Goal: Task Accomplishment & Management: Complete application form

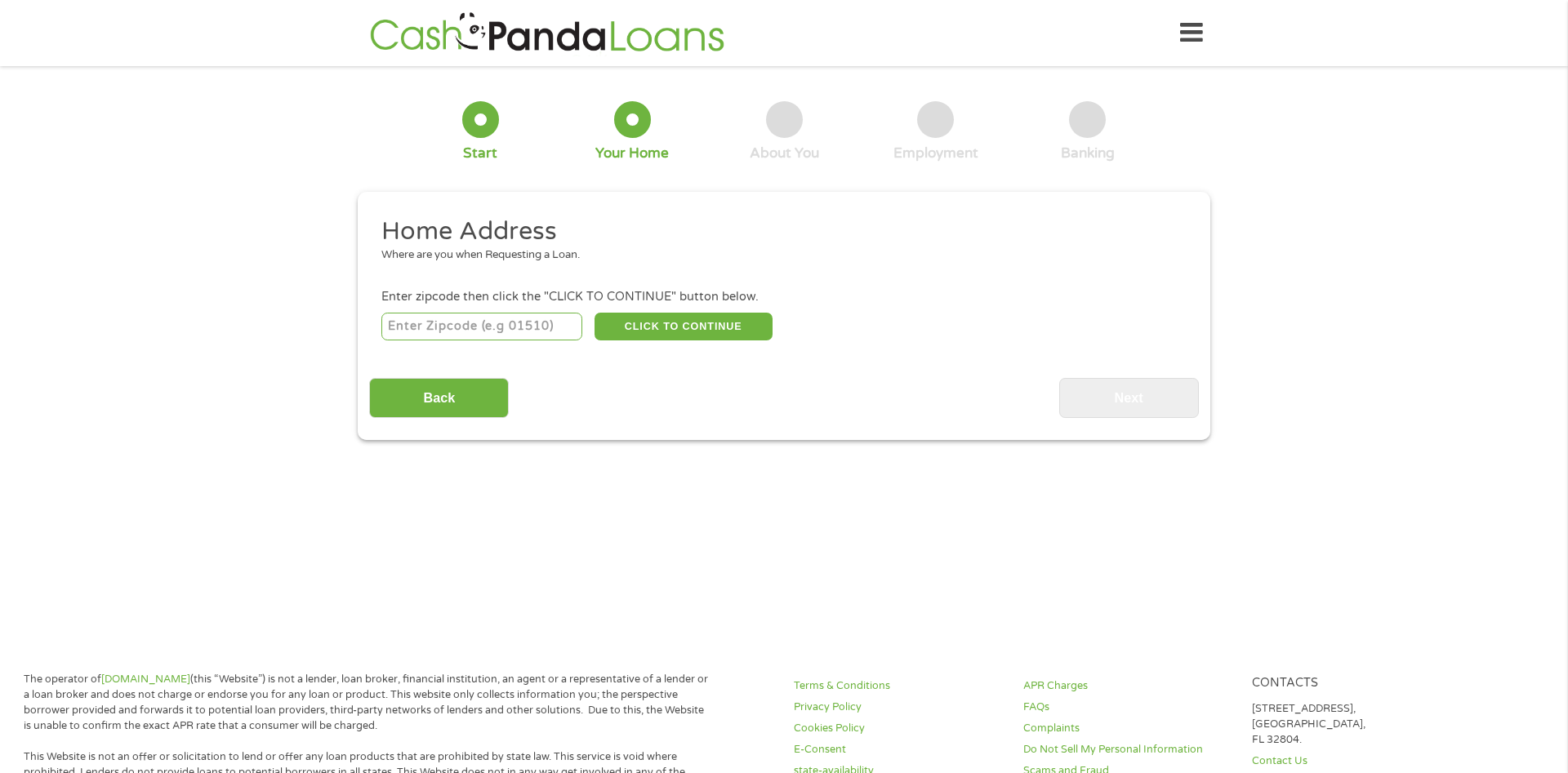
drag, startPoint x: 530, startPoint y: 331, endPoint x: 541, endPoint y: 331, distance: 11.0
click at [537, 331] on input "number" at bounding box center [483, 327] width 202 height 28
type input "89031"
click at [691, 331] on button "CLICK TO CONTINUE" at bounding box center [683, 327] width 178 height 28
type input "89031"
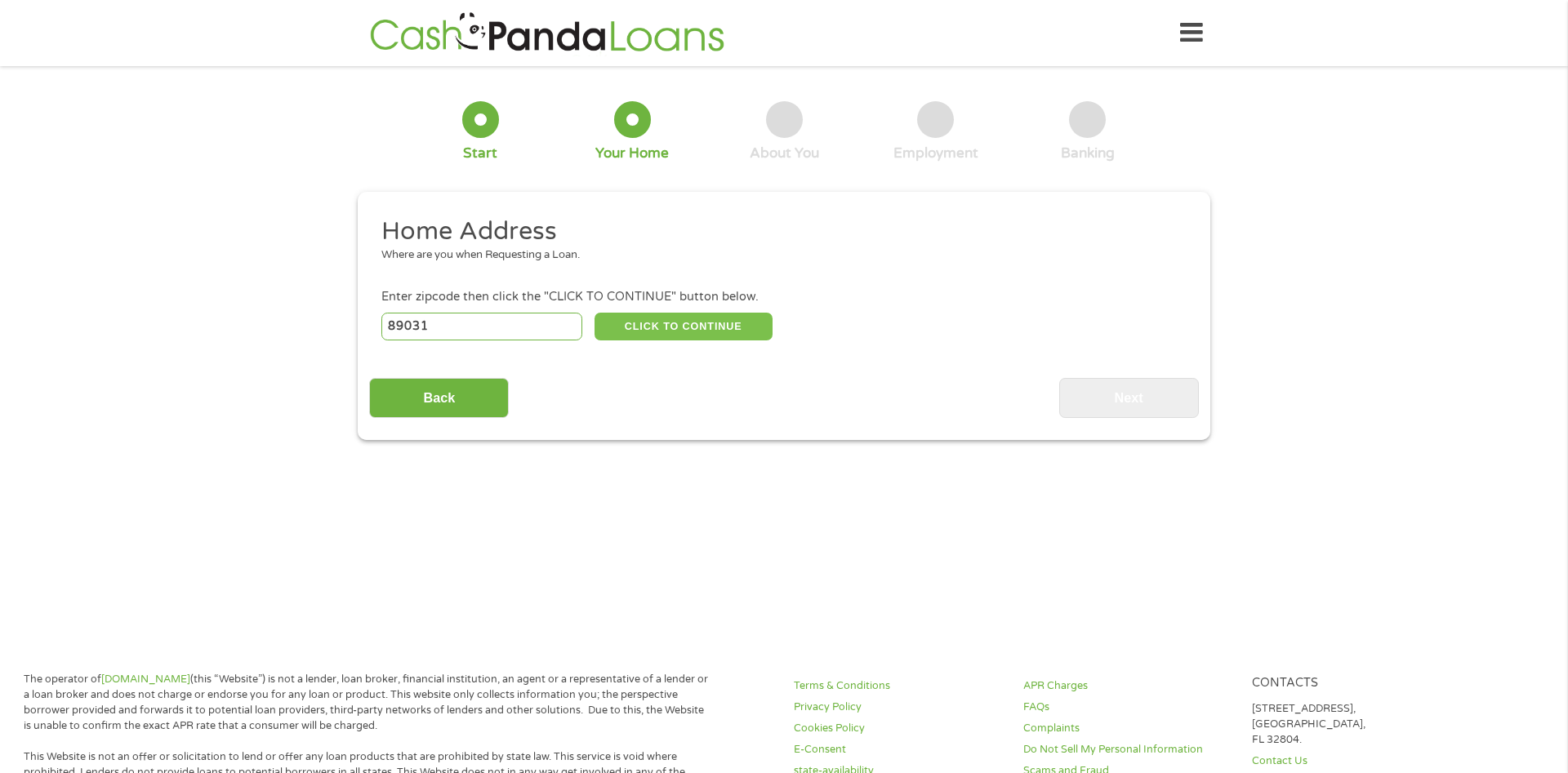
type input "[GEOGRAPHIC_DATA]"
select select "[US_STATE]"
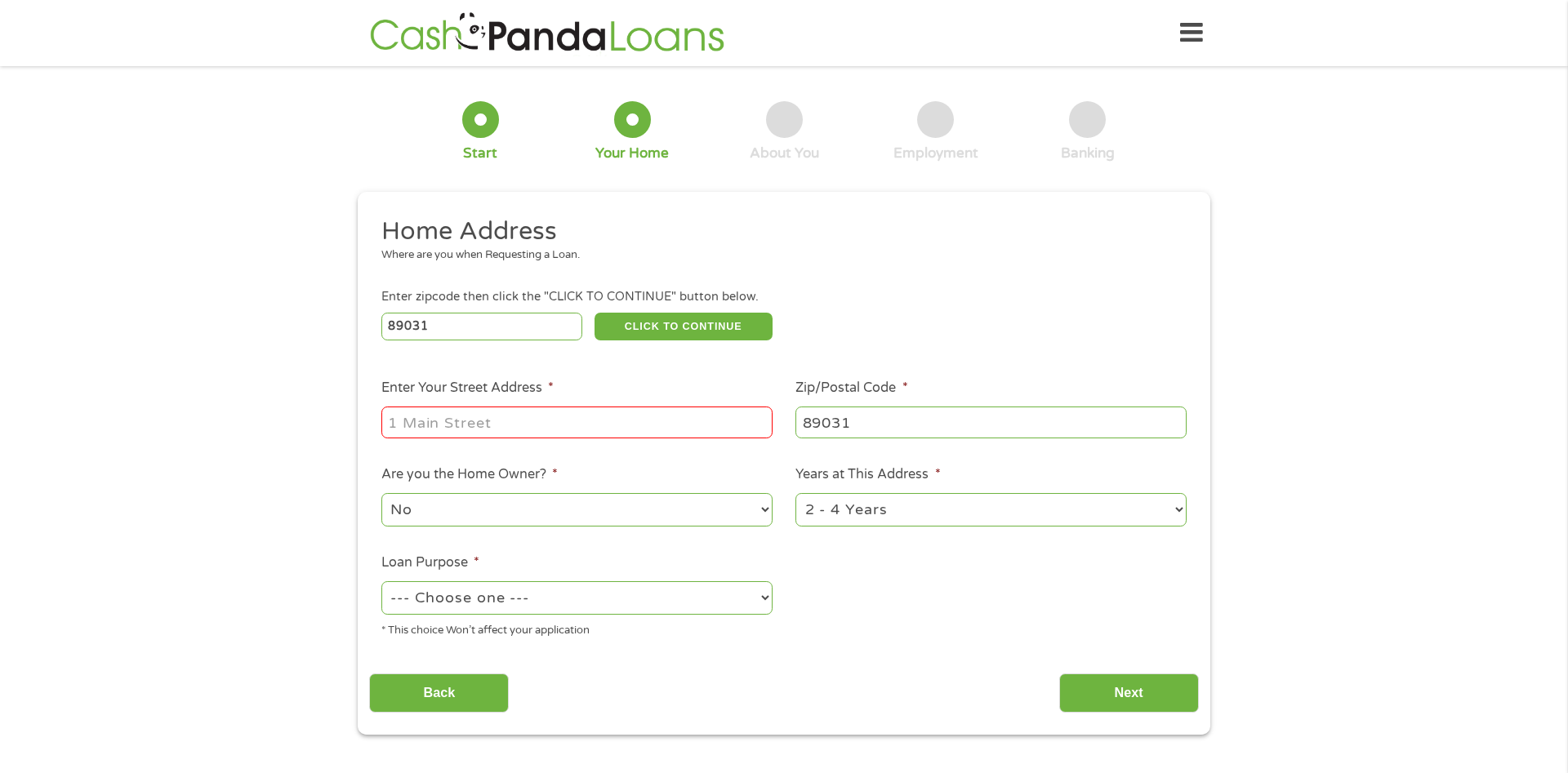
drag, startPoint x: 651, startPoint y: 444, endPoint x: 657, endPoint y: 431, distance: 14.3
click at [653, 440] on div at bounding box center [577, 423] width 391 height 38
click at [653, 417] on input "Enter Your Street Address *" at bounding box center [577, 422] width 391 height 31
type input "!"
type input "1516 Rio Bravo Dr"
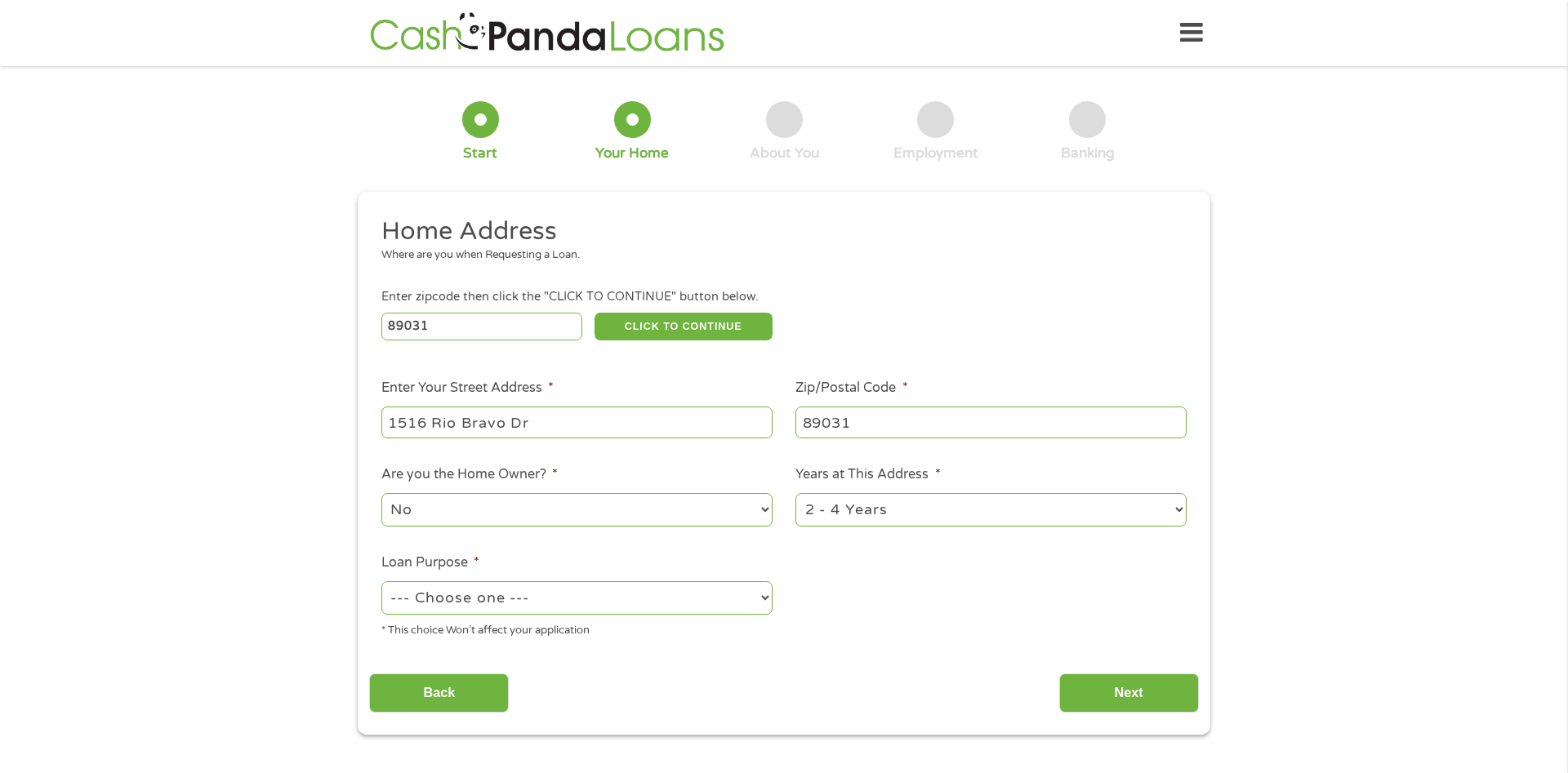
click at [381, 582] on select "--- Choose one --- Pay Bills Debt Consolidation Home Improvement Major Purchase…" at bounding box center [577, 598] width 391 height 33
select select "debtconsolidation"
click option "Debt Consolidation" at bounding box center [0, 0] width 0 height 0
click at [1140, 690] on input "Next" at bounding box center [1129, 694] width 140 height 40
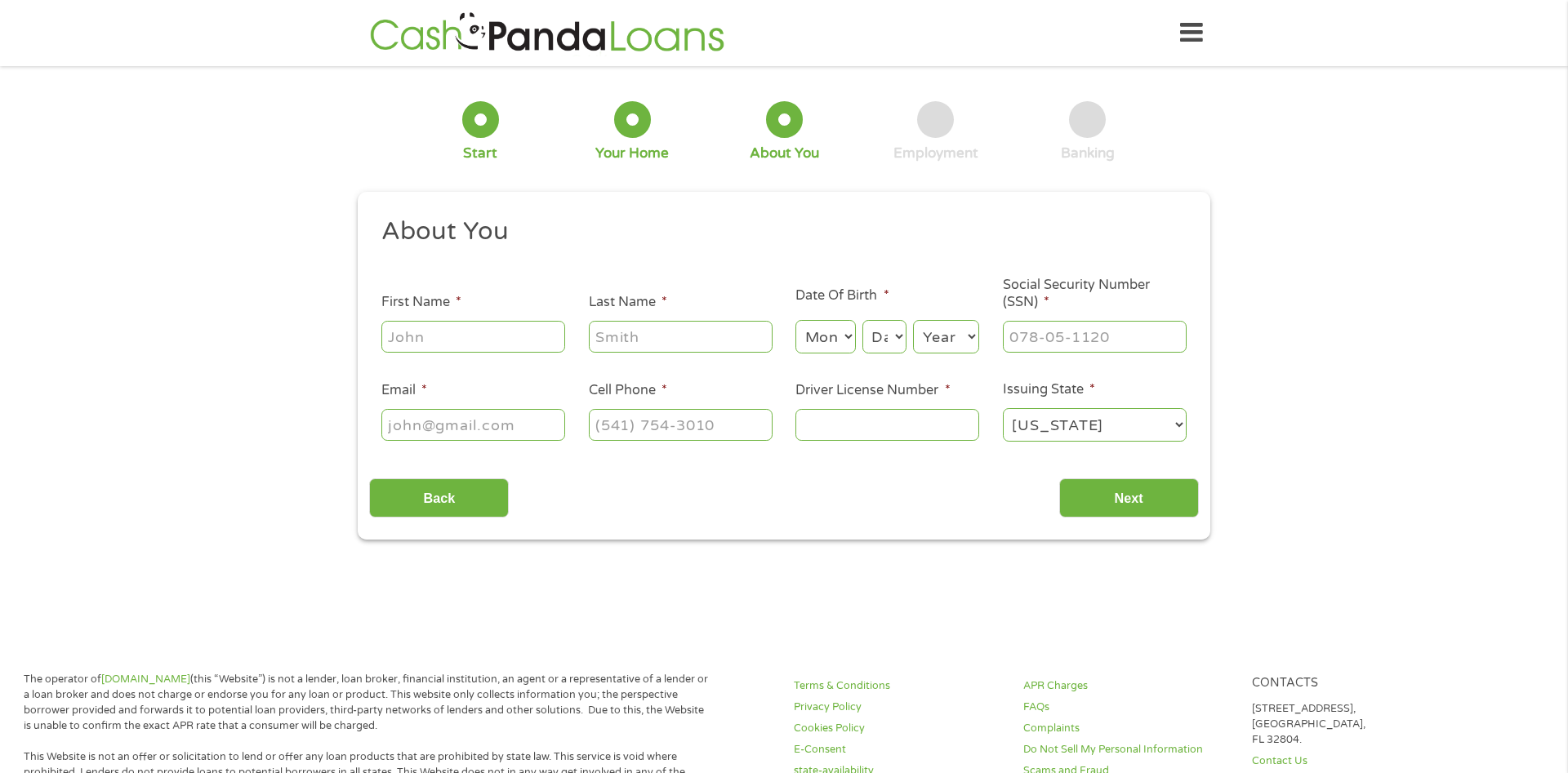
click at [483, 335] on input "First Name *" at bounding box center [473, 336] width 184 height 31
type input "[PERSON_NAME]"
type input "Cloud"
click at [795, 320] on select "Month 1 2 3 4 5 6 7 8 9 10 11 12" at bounding box center [825, 336] width 60 height 33
select select "5"
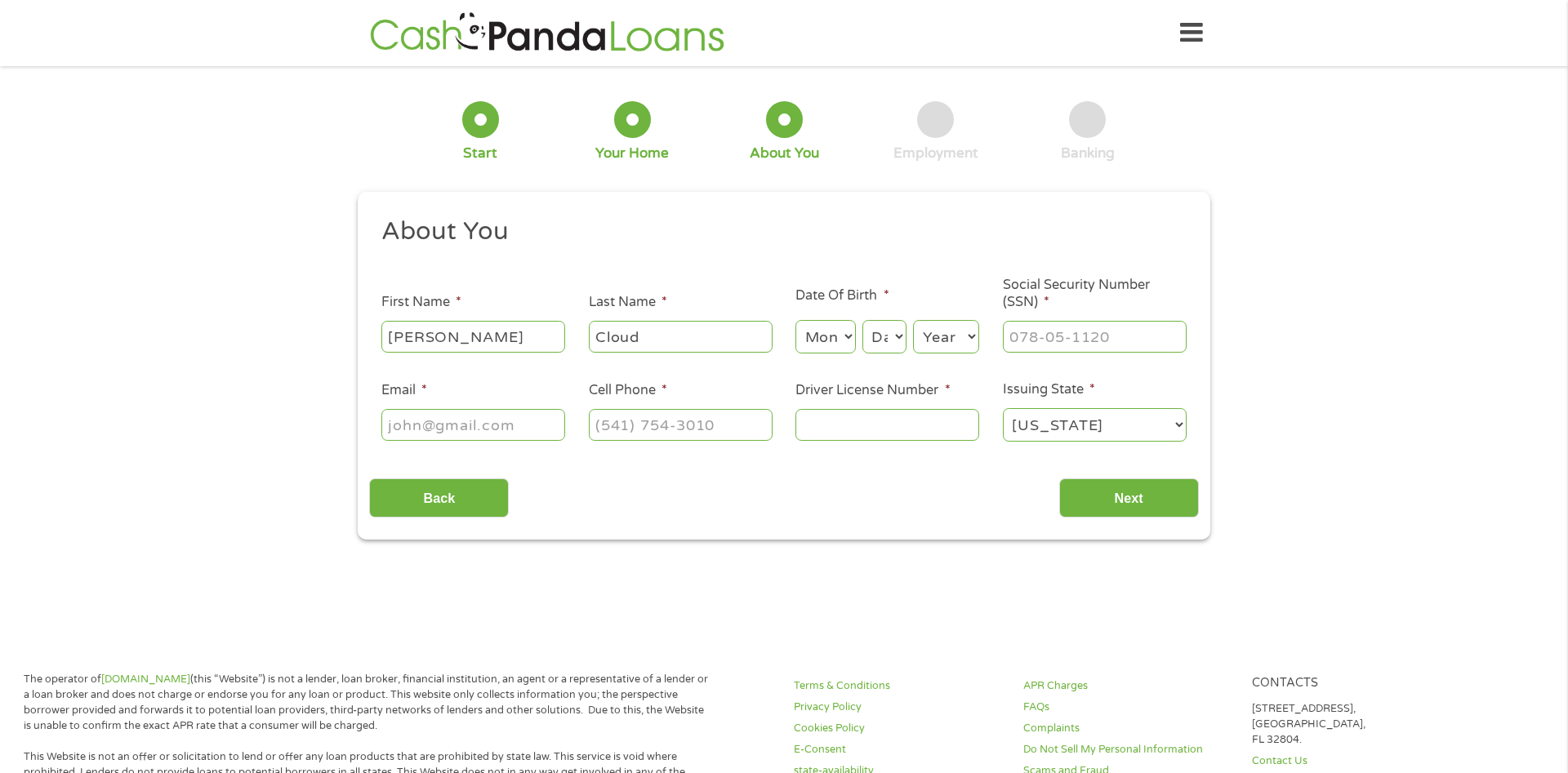
click option "5" at bounding box center [0, 0] width 0 height 0
click at [862, 320] on select "Day 1 2 3 4 5 6 7 8 9 10 11 12 13 14 15 16 17 18 19 20 21 22 23 24 25 26 27 28 …" at bounding box center [884, 336] width 44 height 33
select select "13"
click option "13" at bounding box center [0, 0] width 0 height 0
click at [913, 320] on select "Year [DATE] 2006 2005 2004 2003 2002 2001 2000 1999 1998 1997 1996 1995 1994 19…" at bounding box center [946, 336] width 66 height 33
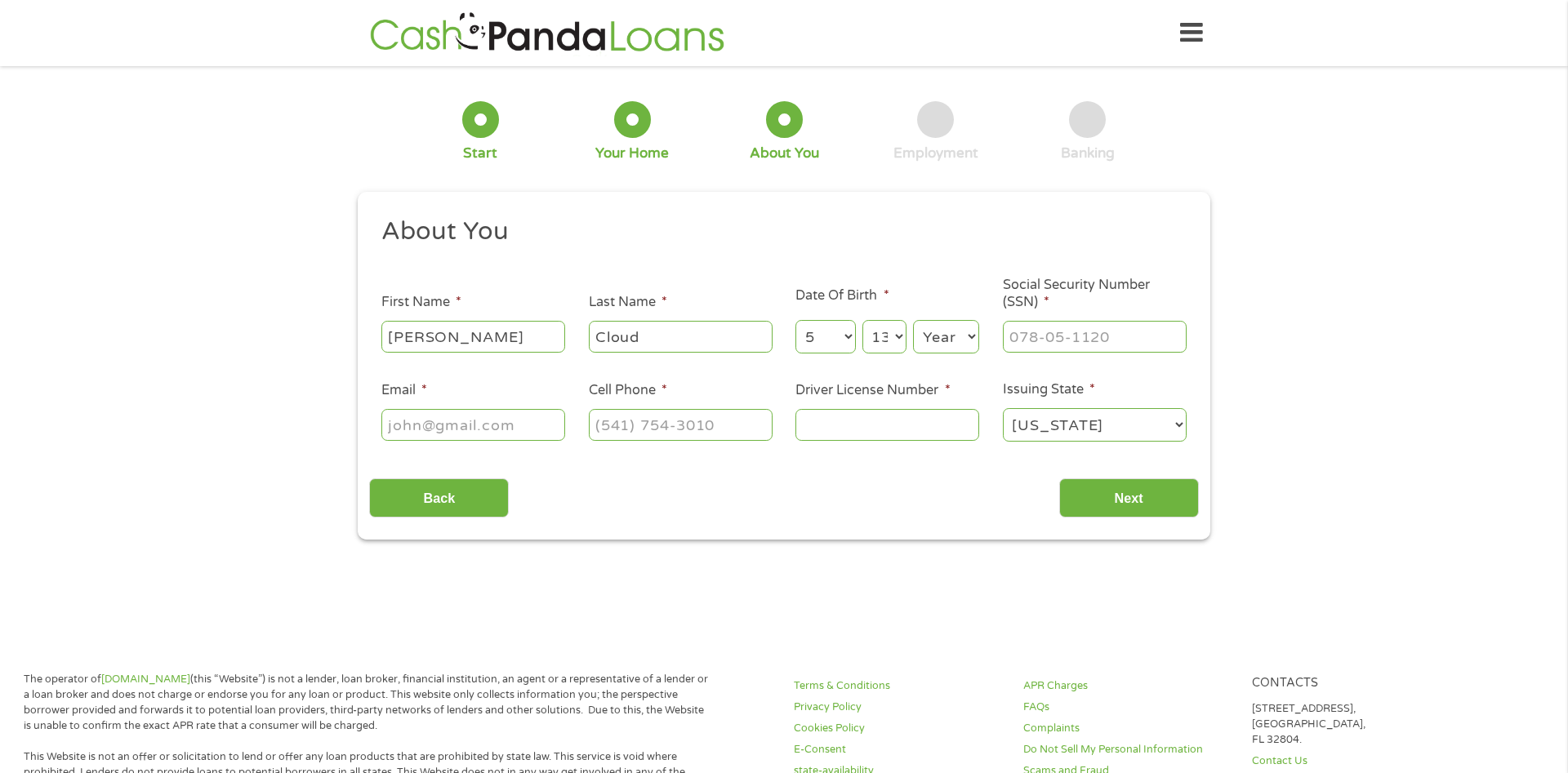
select select "1983"
click option "1983" at bounding box center [0, 0] width 0 height 0
drag, startPoint x: 1069, startPoint y: 343, endPoint x: 1218, endPoint y: 382, distance: 154.0
click at [1070, 343] on input "___-__-____" at bounding box center [1094, 336] width 184 height 31
type input "423-29-7196"
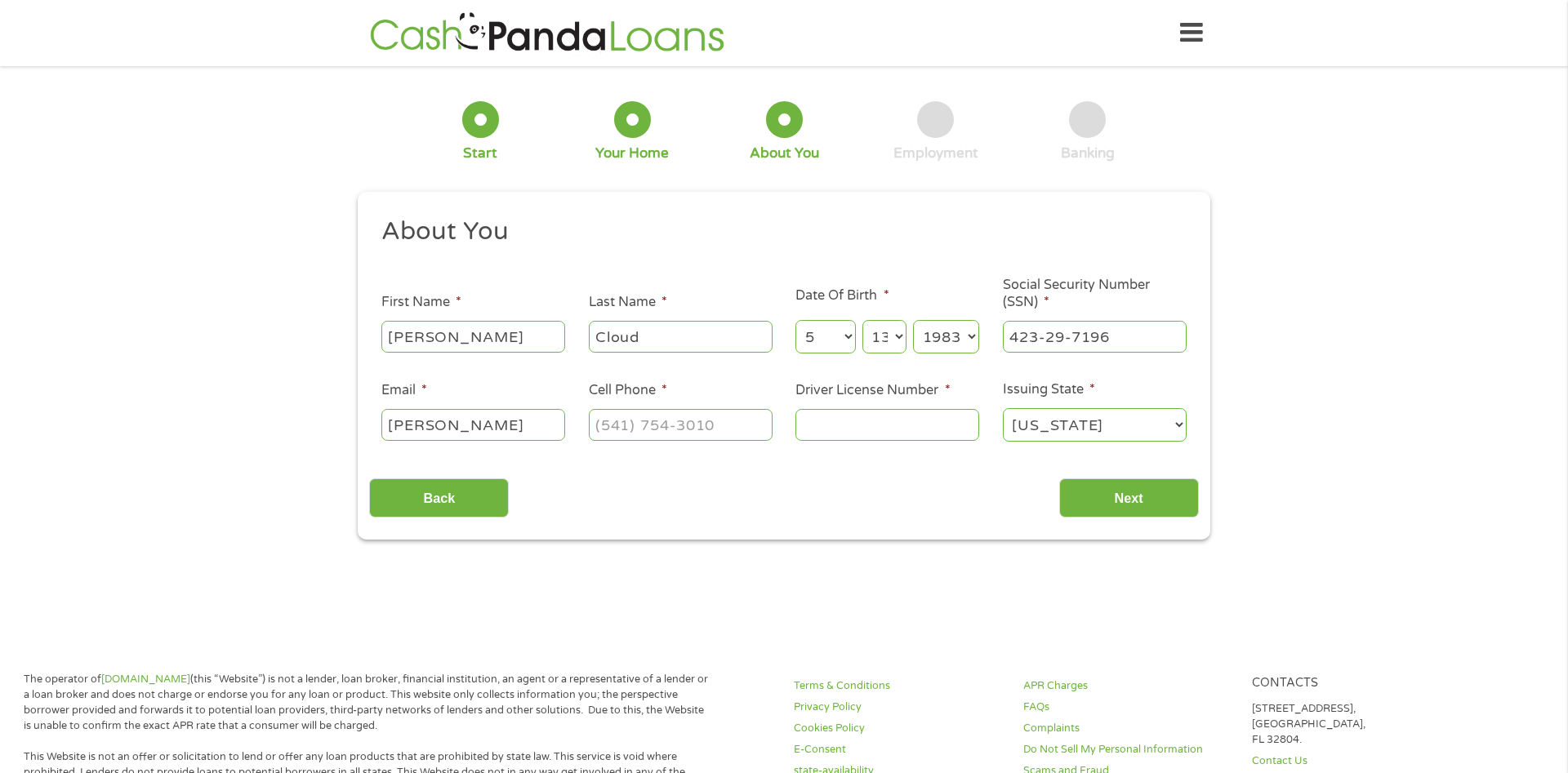
type input "[EMAIL_ADDRESS][DOMAIN_NAME]"
type input "[PHONE_NUMBER]"
click at [1140, 502] on input "Next" at bounding box center [1129, 499] width 140 height 40
click at [916, 428] on input "Driver License Number *" at bounding box center [887, 424] width 184 height 31
type input "1407317841"
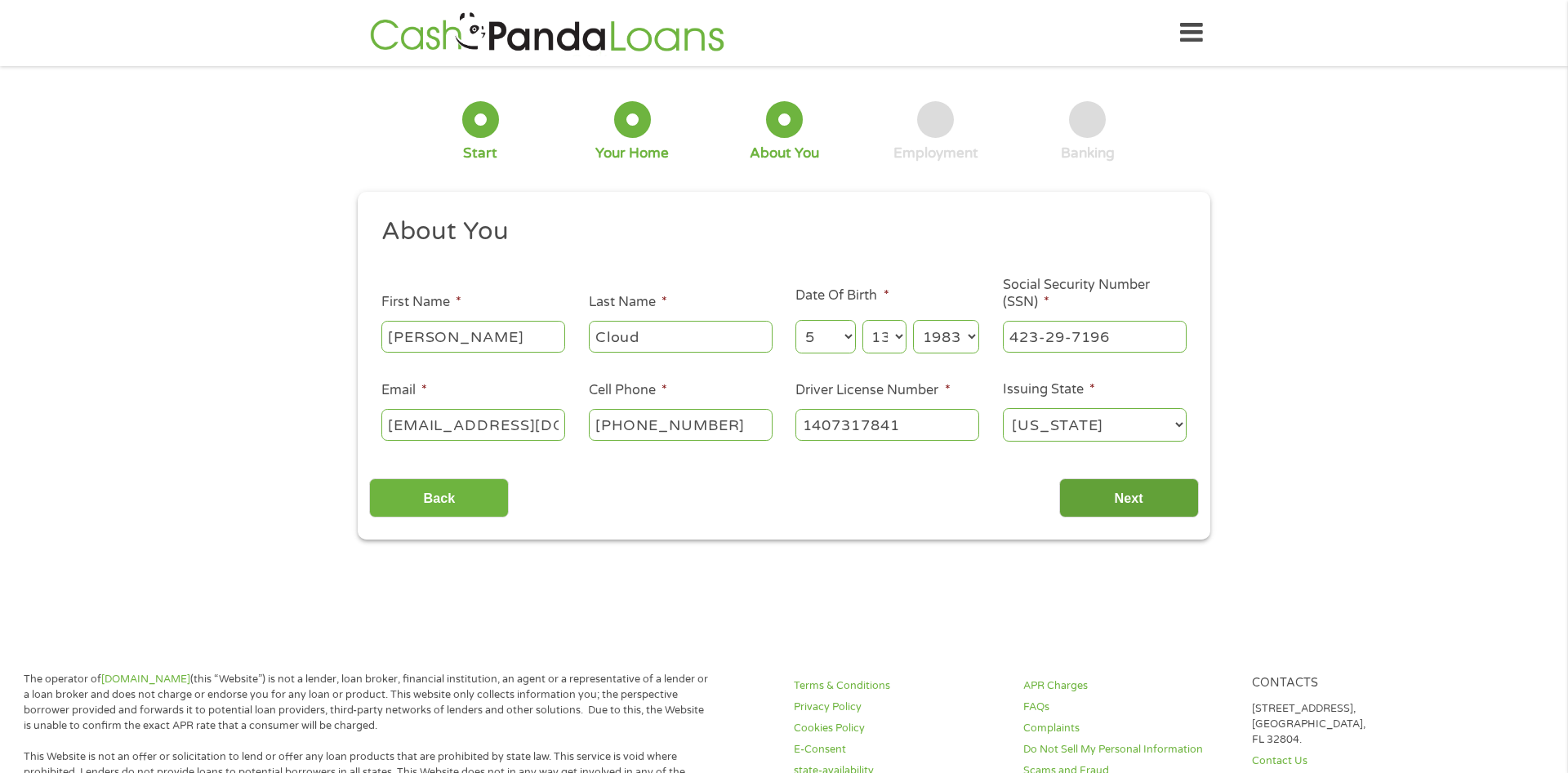
click at [1122, 515] on input "Next" at bounding box center [1129, 499] width 140 height 40
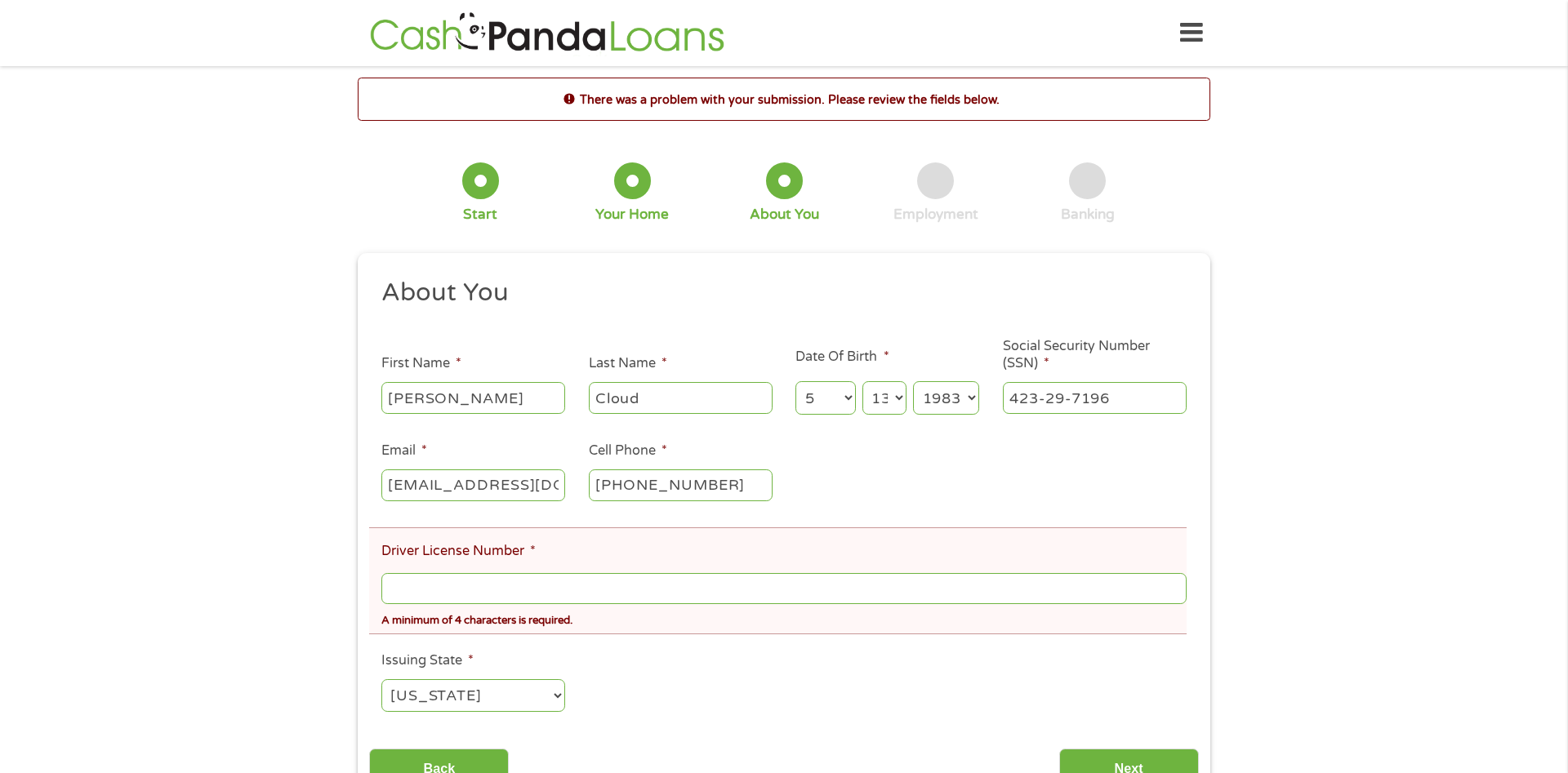
scroll to position [83, 0]
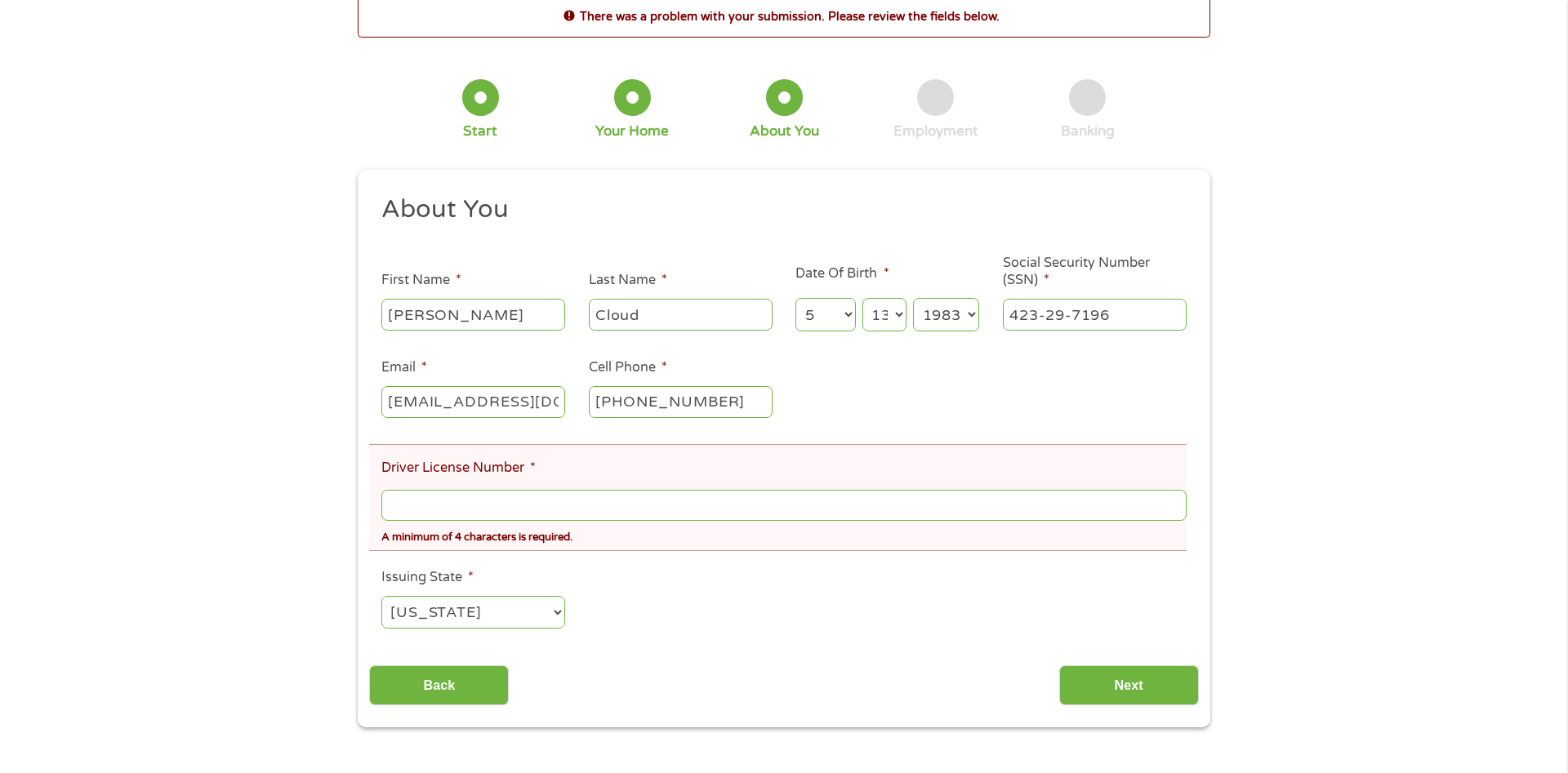
click at [540, 512] on input "Driver License Number *" at bounding box center [784, 505] width 805 height 31
type input "1407317841"
click at [1142, 692] on input "Next" at bounding box center [1129, 685] width 140 height 40
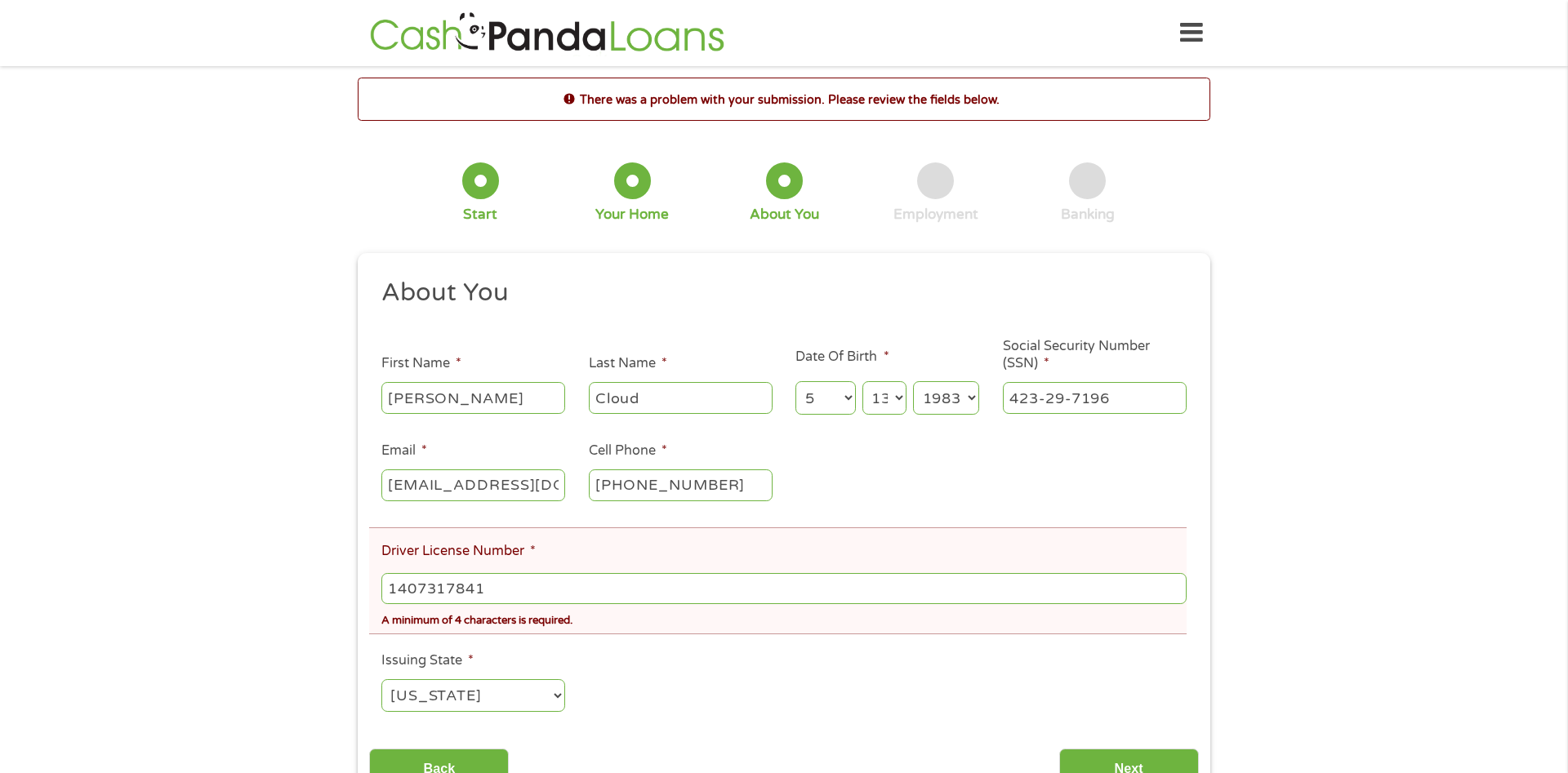
scroll to position [249, 0]
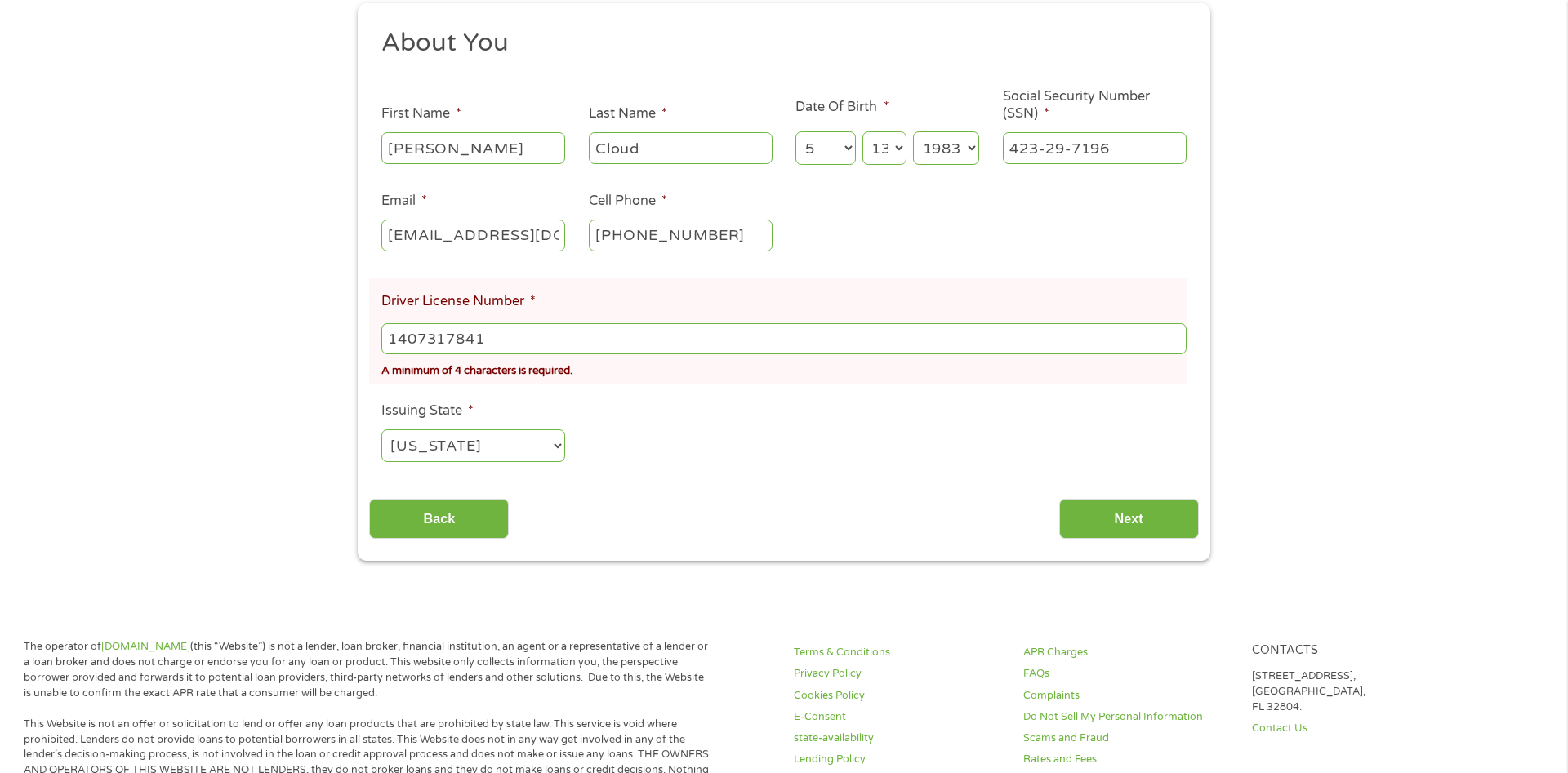
click at [381, 430] on select "[US_STATE] [US_STATE] [US_STATE] [US_STATE] [US_STATE] [US_STATE] [US_STATE] [U…" at bounding box center [473, 446] width 184 height 33
click option "[US_STATE]" at bounding box center [0, 0] width 0 height 0
click at [522, 340] on input "1407317841" at bounding box center [784, 338] width 805 height 31
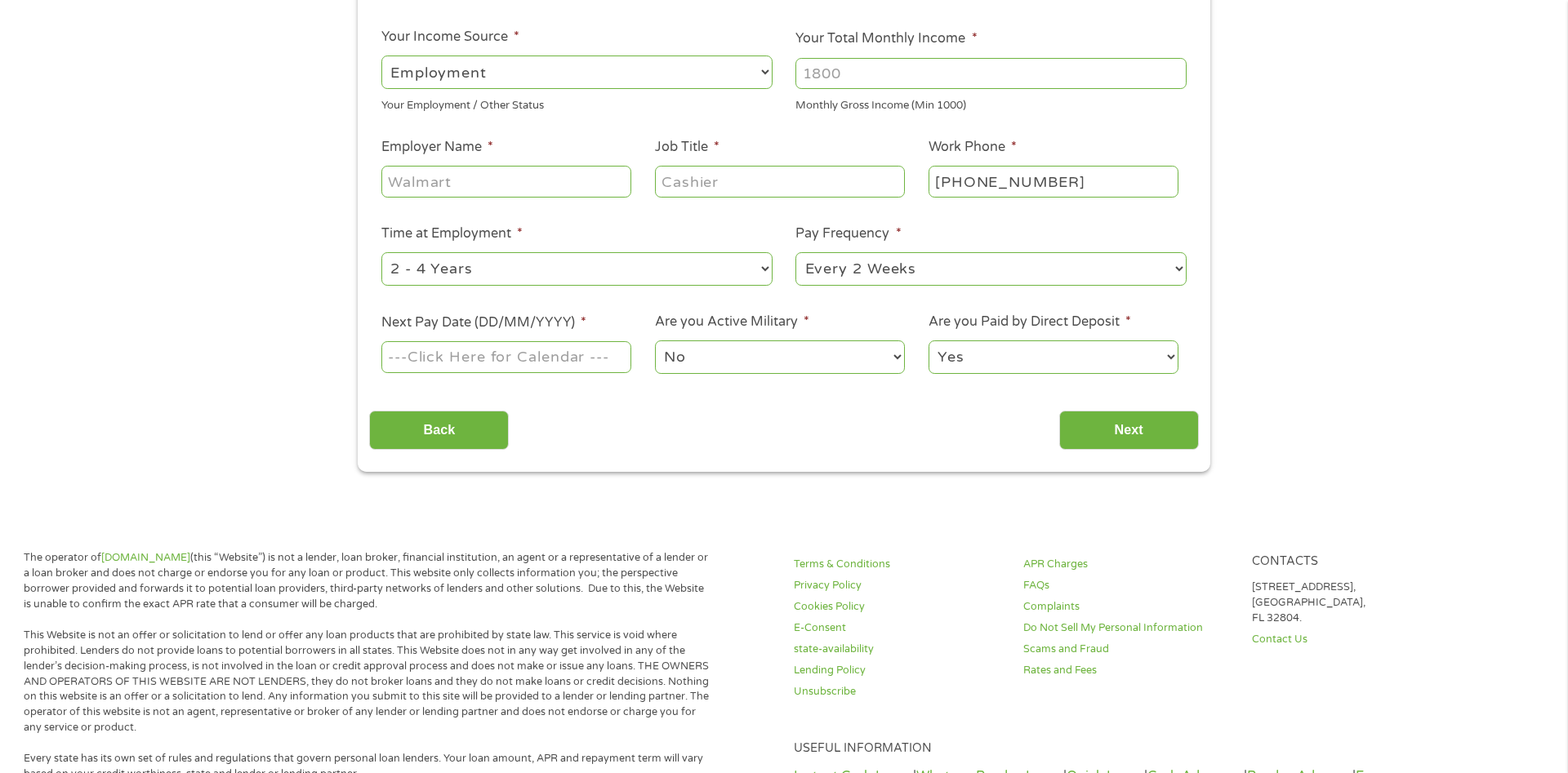
scroll to position [0, 0]
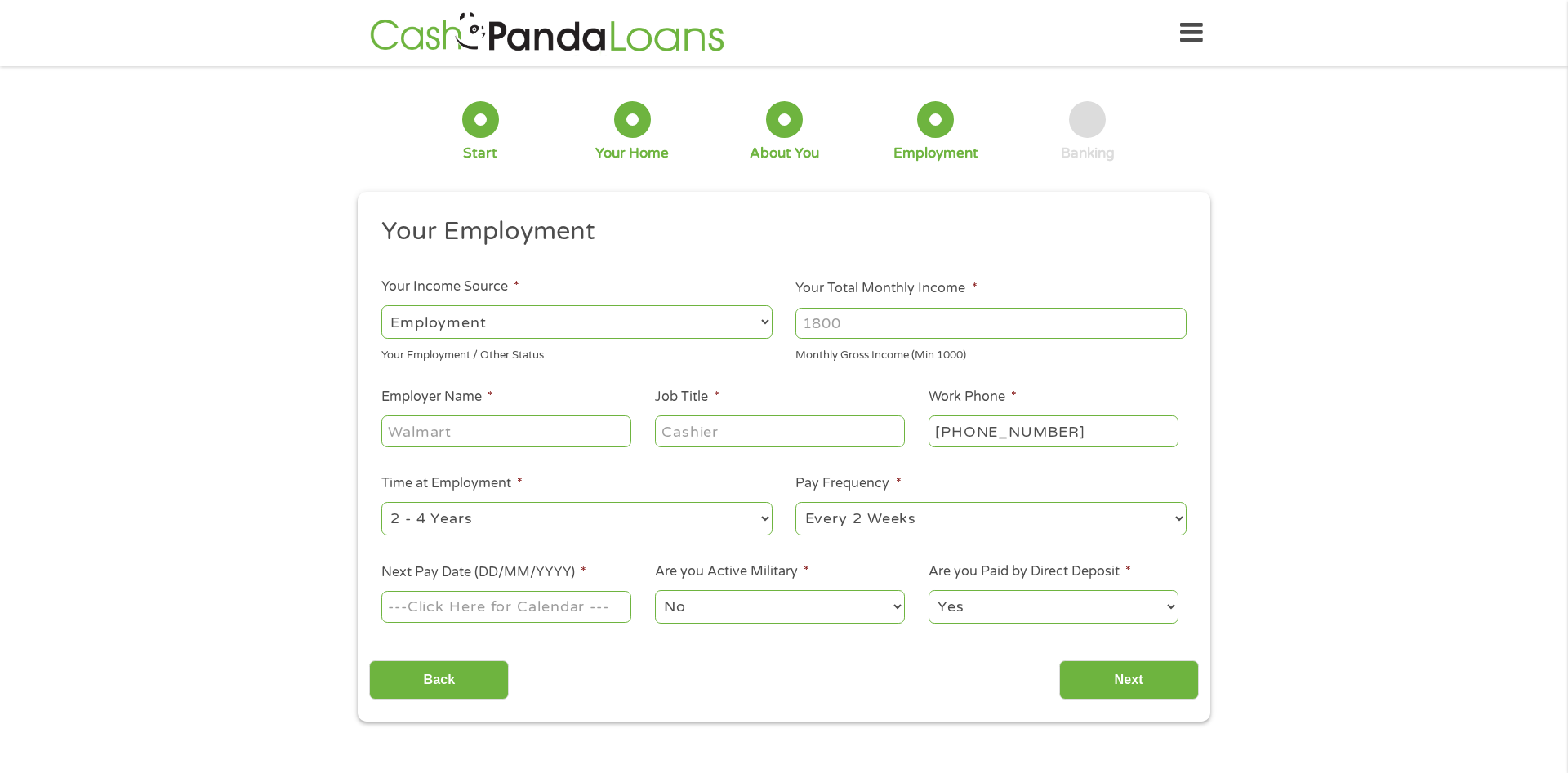
click at [882, 325] on input "Your Total Monthly Income *" at bounding box center [991, 322] width 391 height 31
type input "4502"
click at [549, 438] on input "Employer Name *" at bounding box center [506, 430] width 250 height 31
type input "Veterans Administration"
type input "Disabled"
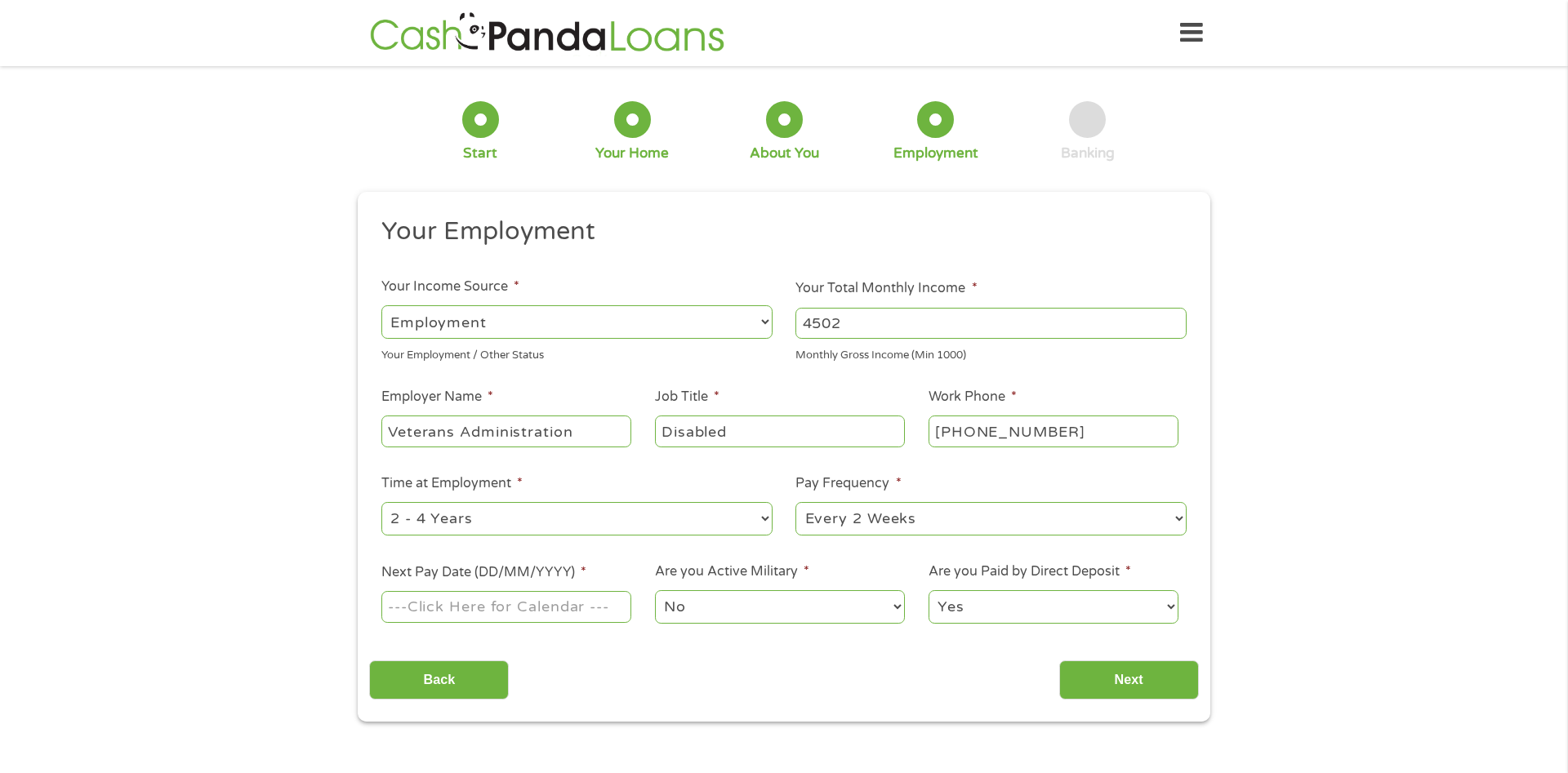
click at [381, 306] on select "--- Choose one --- Employment [DEMOGRAPHIC_DATA] Benefits" at bounding box center [577, 322] width 391 height 33
select select "benefits"
click option "Benefits" at bounding box center [0, 0] width 0 height 0
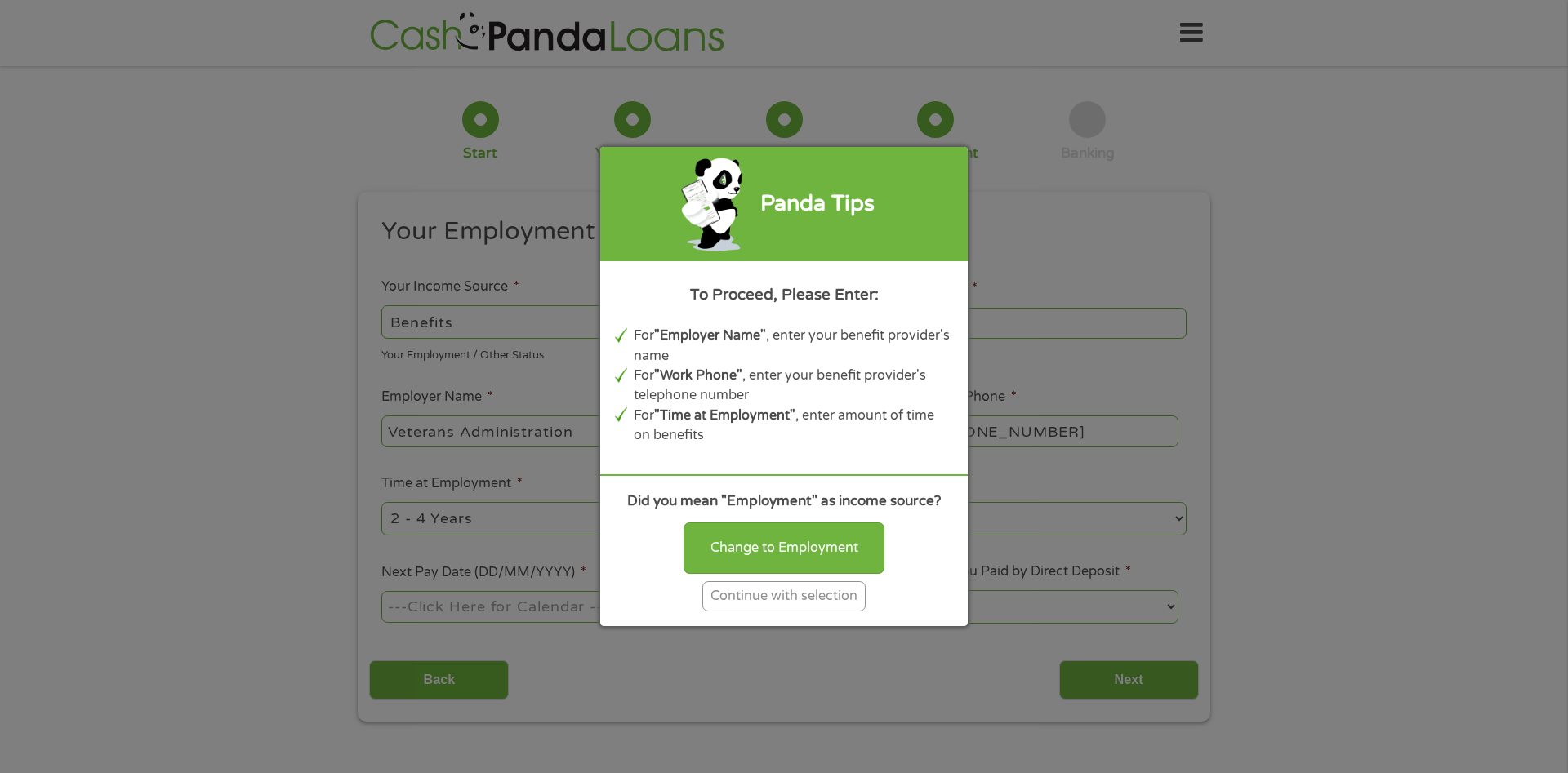
click at [814, 596] on div "Continue with selection" at bounding box center [784, 596] width 163 height 30
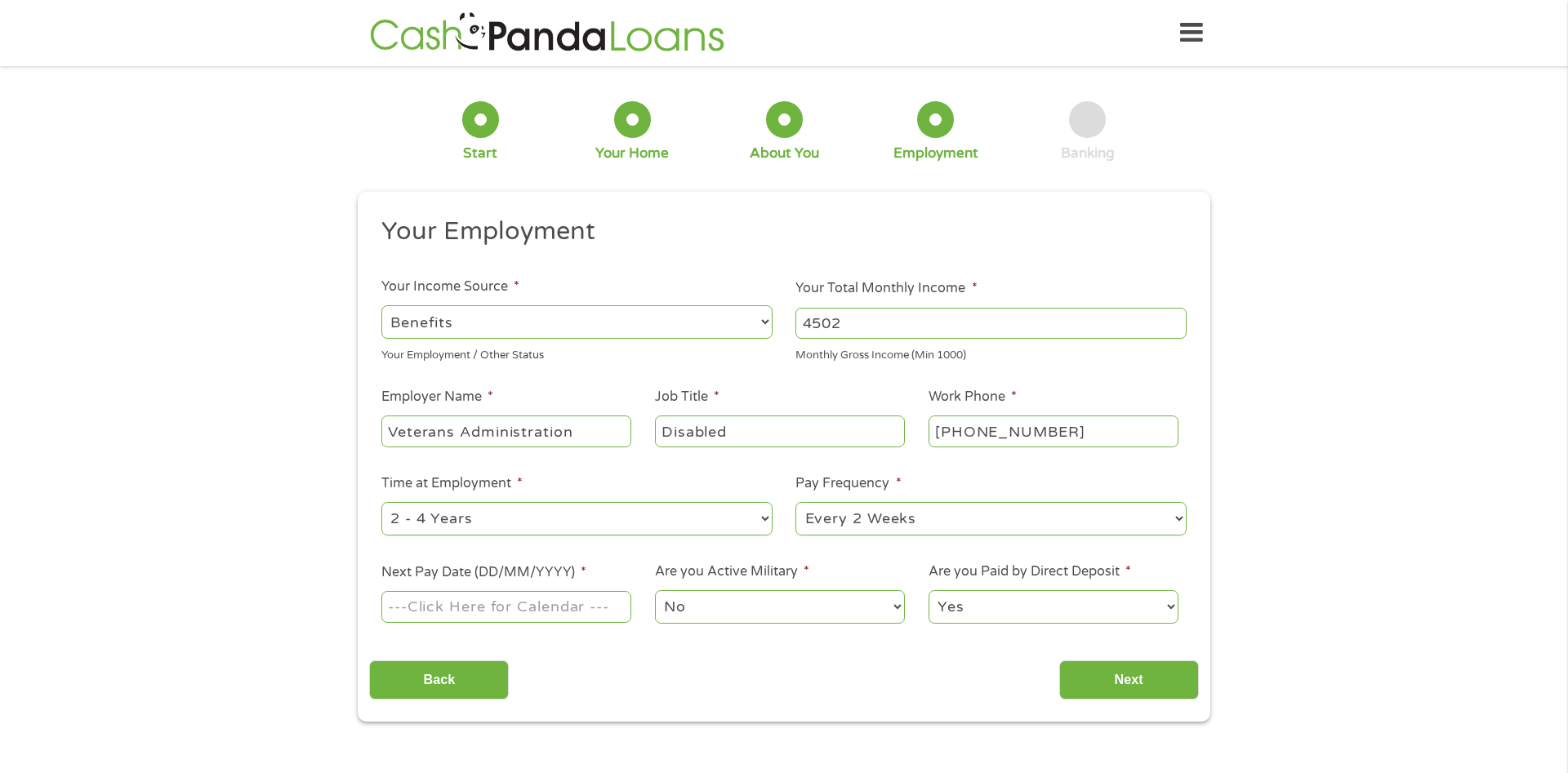
click at [381, 502] on select "--- Choose one --- 1 Year or less 1 - 2 Years 2 - 4 Years Over 4 Years" at bounding box center [577, 518] width 391 height 33
select select "60months"
click option "Over 4 Years" at bounding box center [0, 0] width 0 height 0
drag, startPoint x: 502, startPoint y: 617, endPoint x: 523, endPoint y: 622, distance: 21.6
click at [503, 618] on input "Next Pay Date (DD/MM/YYYY) *" at bounding box center [506, 606] width 250 height 31
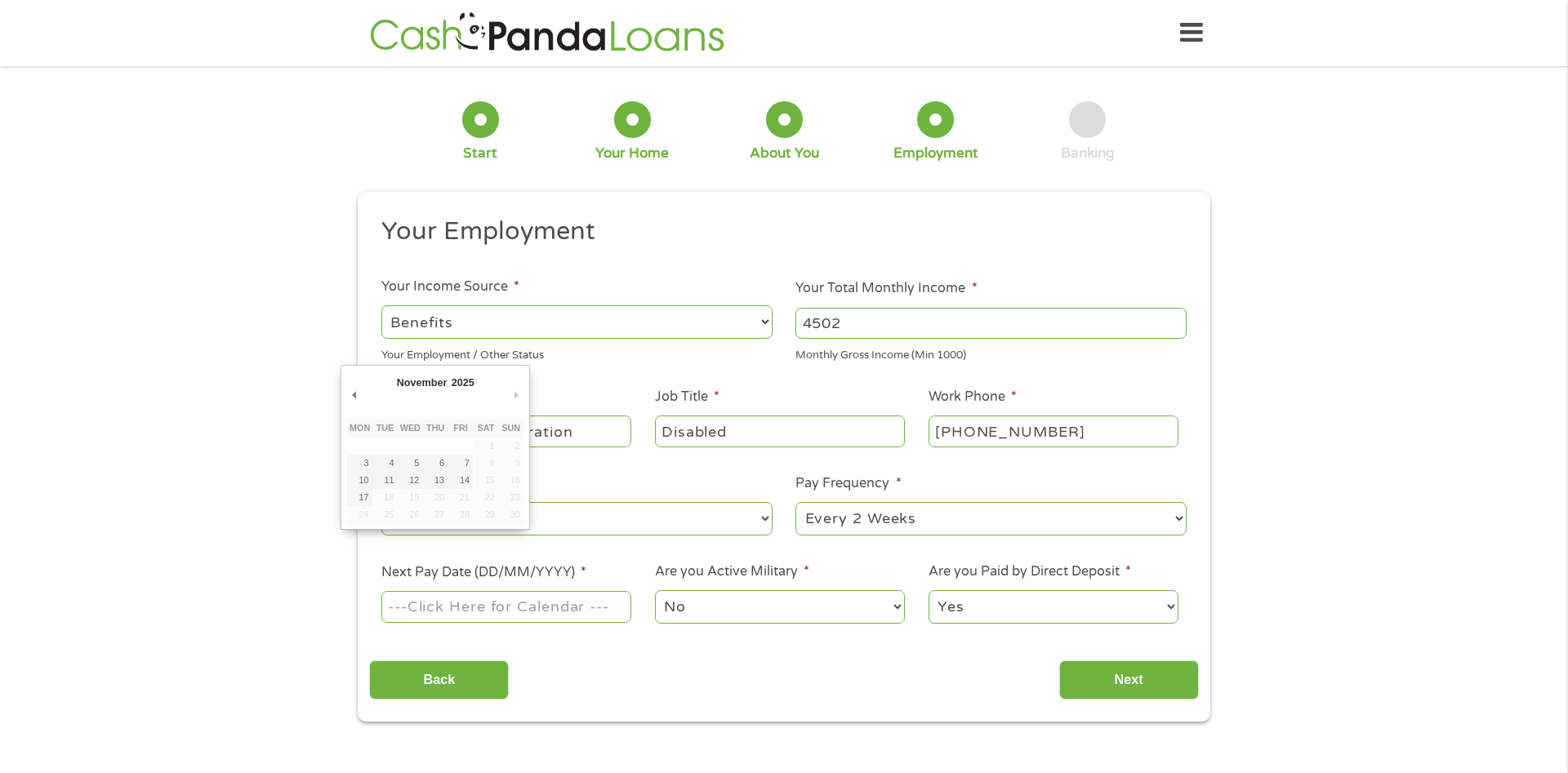
click at [795, 502] on select "--- Choose one --- Every 2 Weeks Every Week Monthly Semi-Monthly" at bounding box center [991, 518] width 391 height 33
select select "monthly"
click option "Monthly" at bounding box center [0, 0] width 0 height 0
click at [500, 619] on input "Next Pay Date (DD/MM/YYYY) *" at bounding box center [506, 606] width 250 height 31
type input "[DATE]"
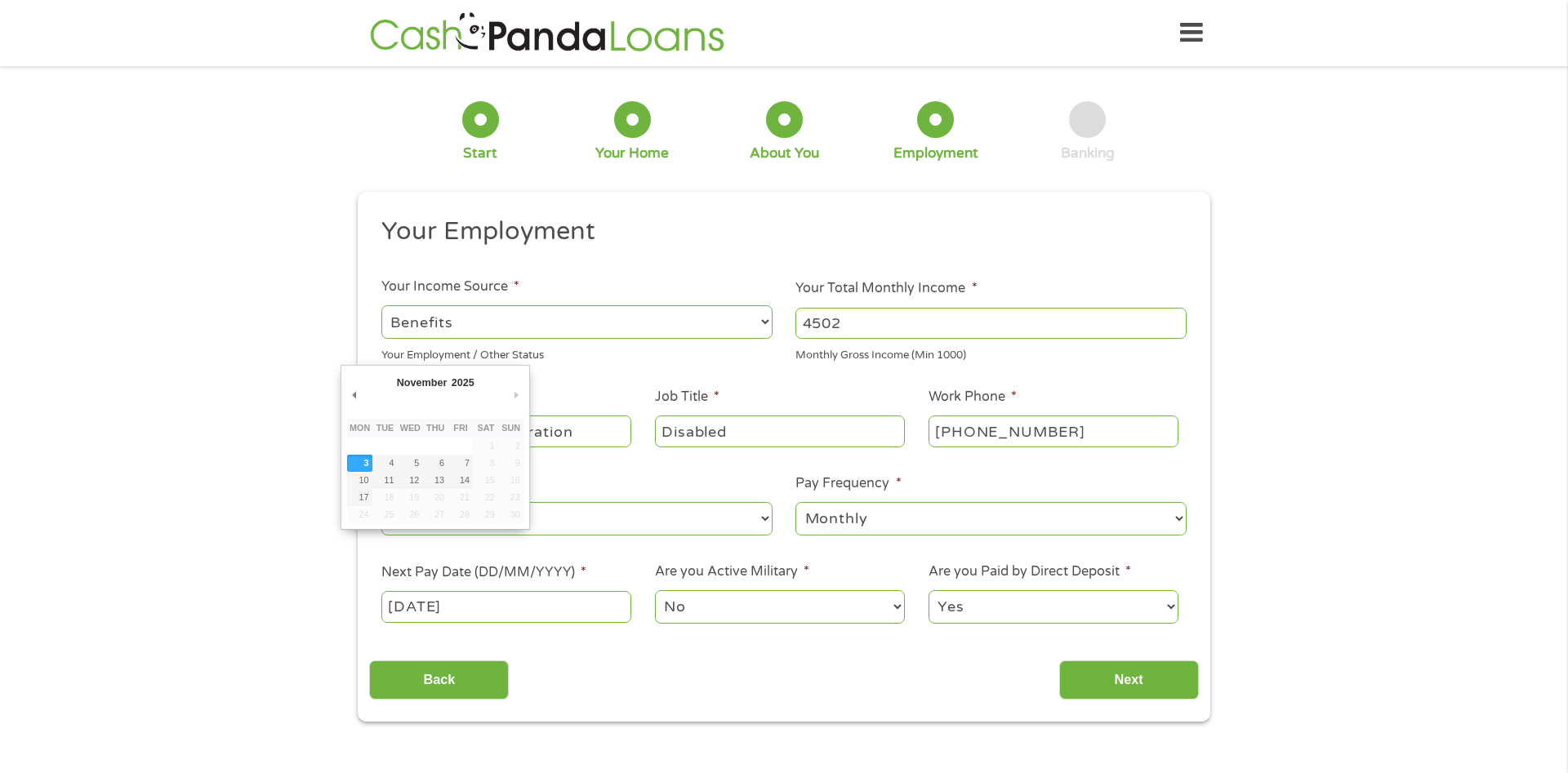
click at [606, 610] on input "[DATE]" at bounding box center [506, 606] width 250 height 31
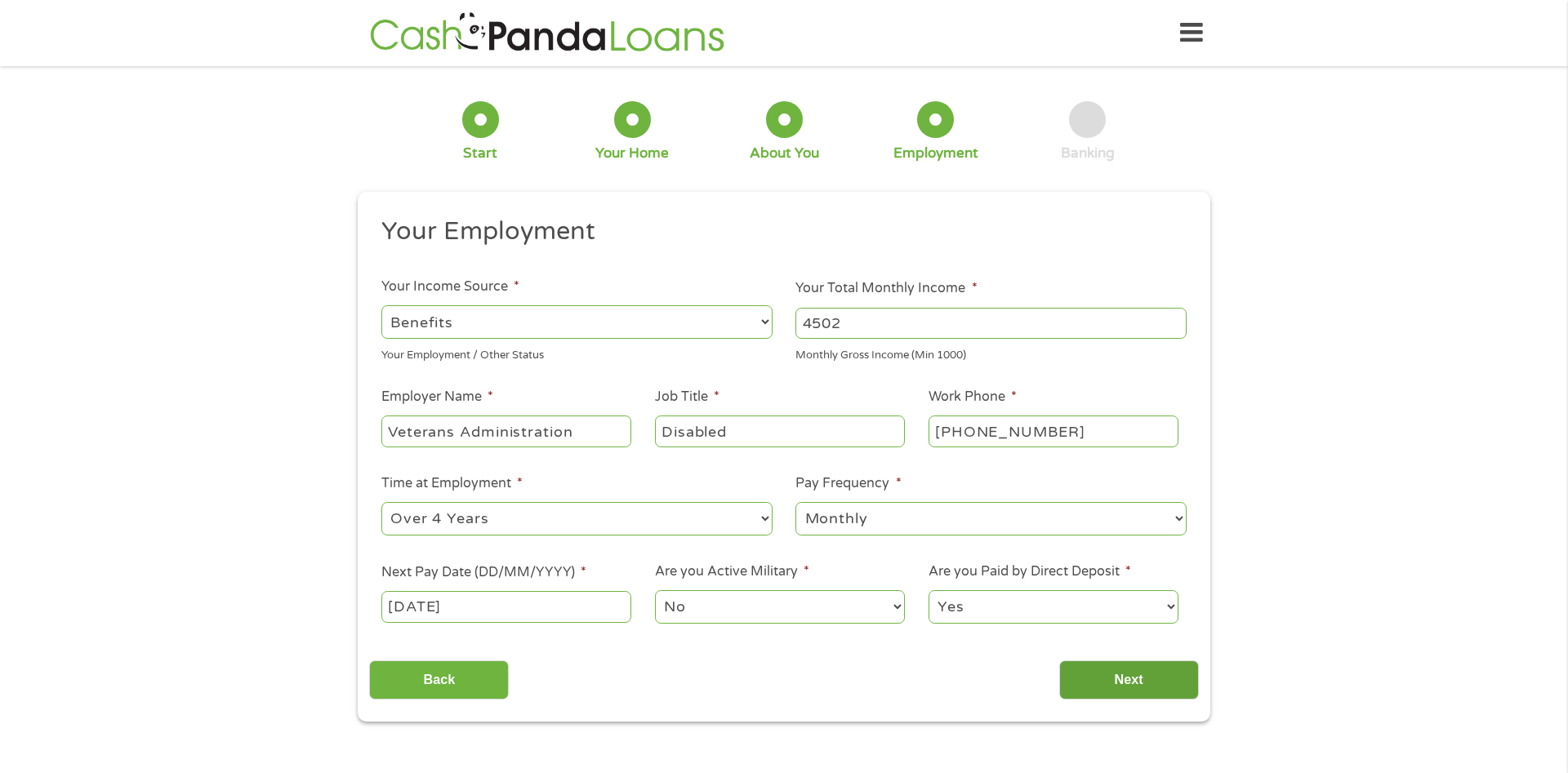
click at [1128, 683] on input "Next" at bounding box center [1129, 681] width 140 height 40
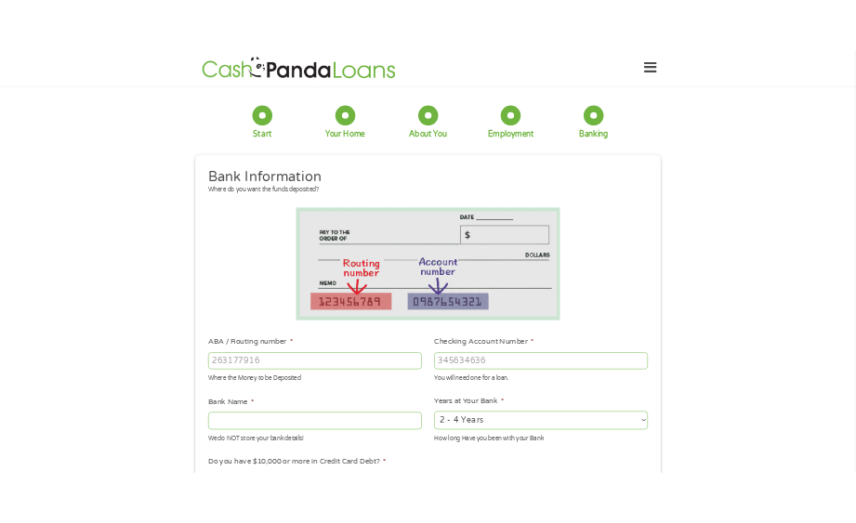
scroll to position [190, 0]
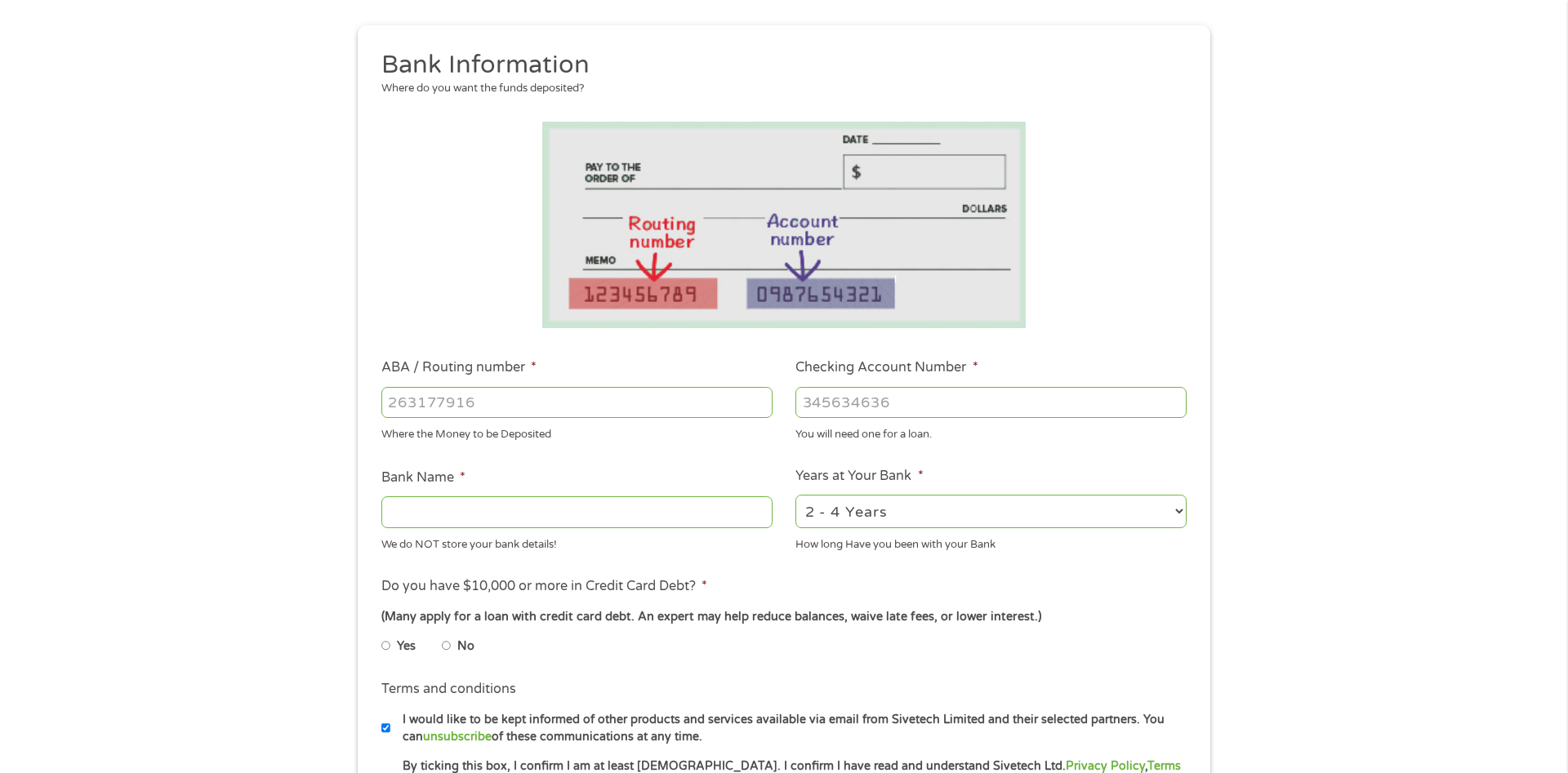
click at [581, 408] on input "ABA / Routing number *" at bounding box center [577, 401] width 391 height 31
click at [822, 406] on input "Checking Account Number *" at bounding box center [991, 401] width 391 height 31
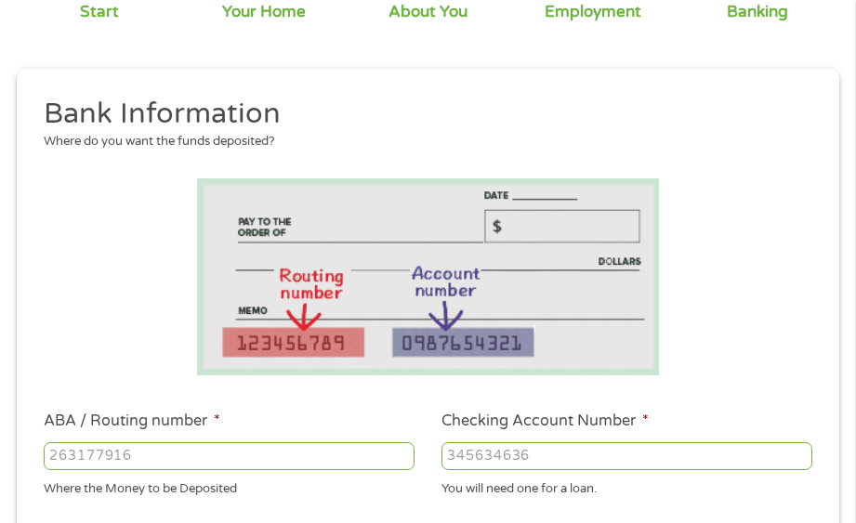
scroll to position [284, 0]
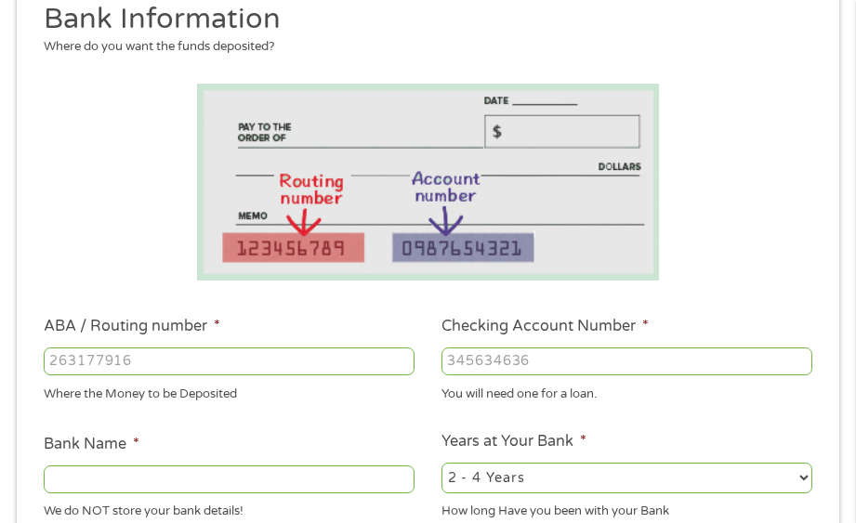
click at [493, 366] on input "Checking Account Number *" at bounding box center [626, 362] width 371 height 28
type input "9205944656"
type input "[PERSON_NAME] Fargo"
drag, startPoint x: 185, startPoint y: 361, endPoint x: 198, endPoint y: 359, distance: 13.3
click at [198, 359] on input "ABA / Routing number *" at bounding box center [229, 362] width 371 height 28
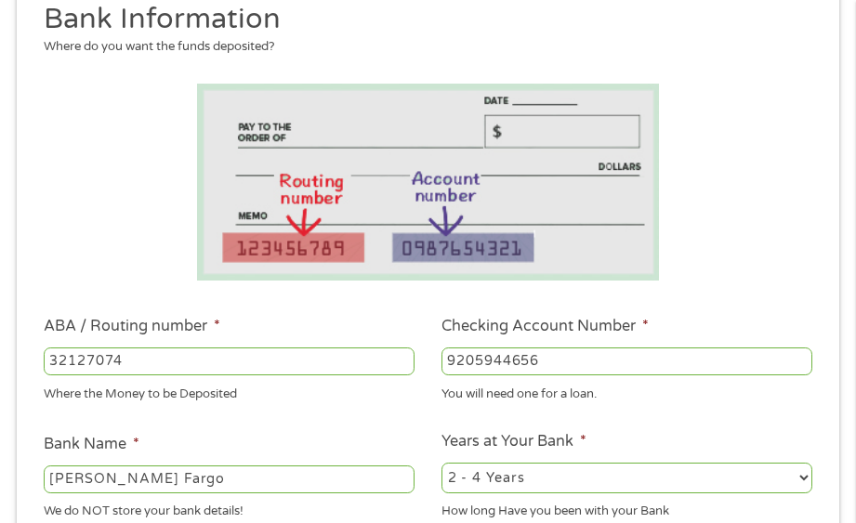
type input "321270742"
type input "[PERSON_NAME] FARGO BANK NA [US_STATE]"
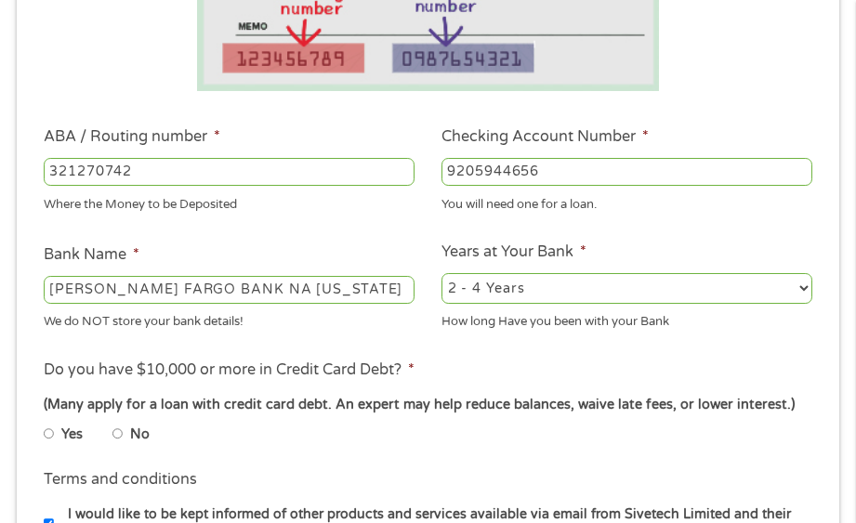
scroll to position [569, 0]
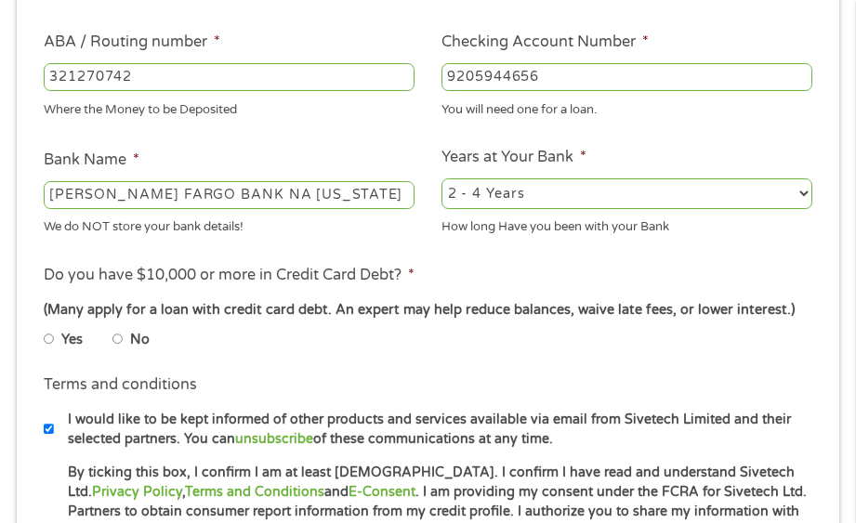
type input "321270742"
click at [441, 178] on select "2 - 4 Years 6 - 12 Months 1 - 2 Years Over 4 Years" at bounding box center [626, 193] width 371 height 30
select select "60months"
click option "Over 4 Years" at bounding box center [0, 0] width 0 height 0
click at [124, 350] on input "No" at bounding box center [117, 339] width 11 height 22
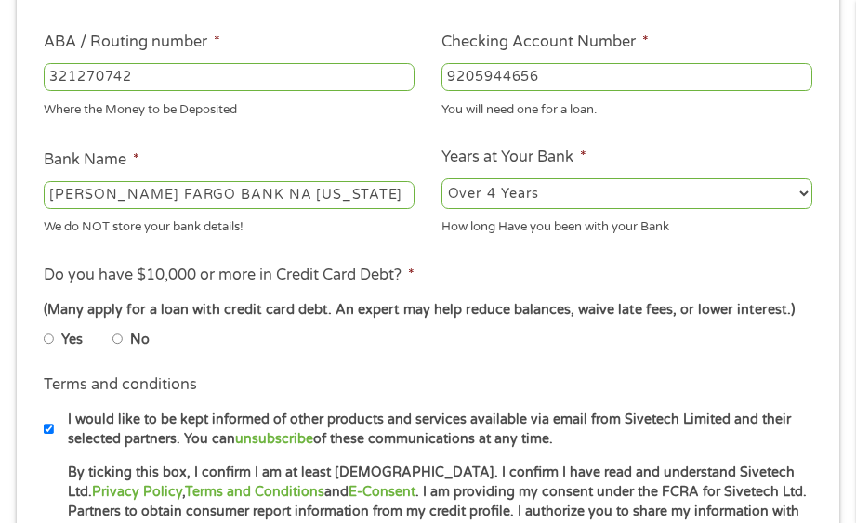
radio input "true"
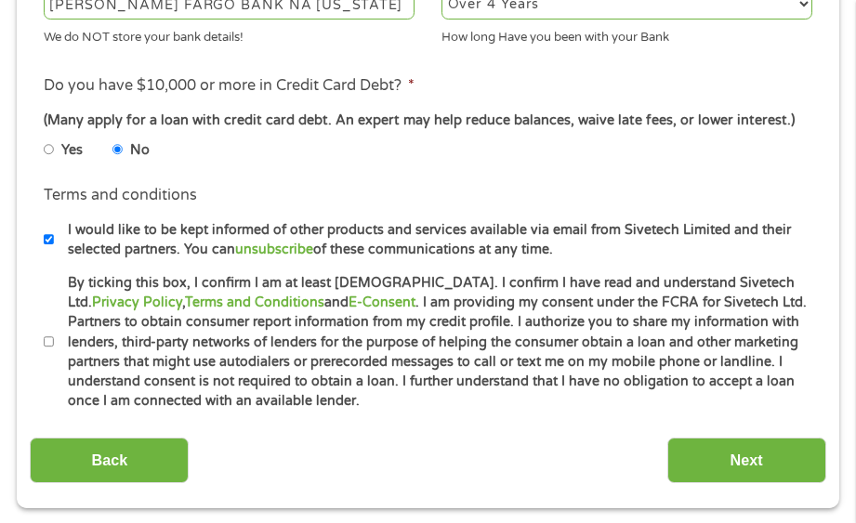
click at [49, 353] on input "By ticking this box, I confirm I am at least [DEMOGRAPHIC_DATA]. I confirm I ha…" at bounding box center [49, 342] width 11 height 22
checkbox input "true"
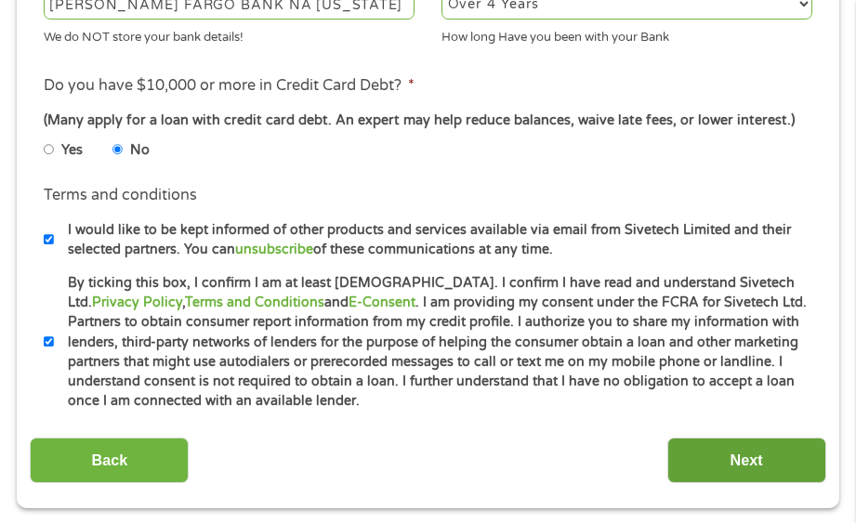
click at [735, 483] on input "Next" at bounding box center [746, 461] width 159 height 46
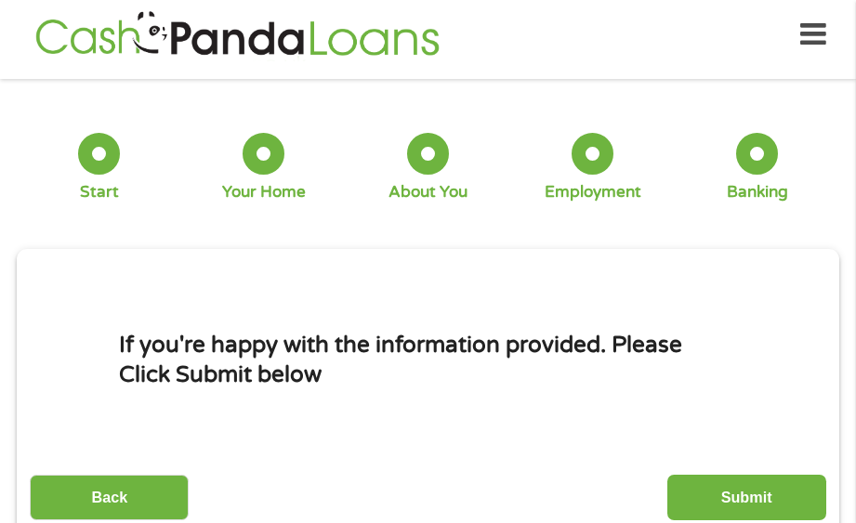
scroll to position [199, 0]
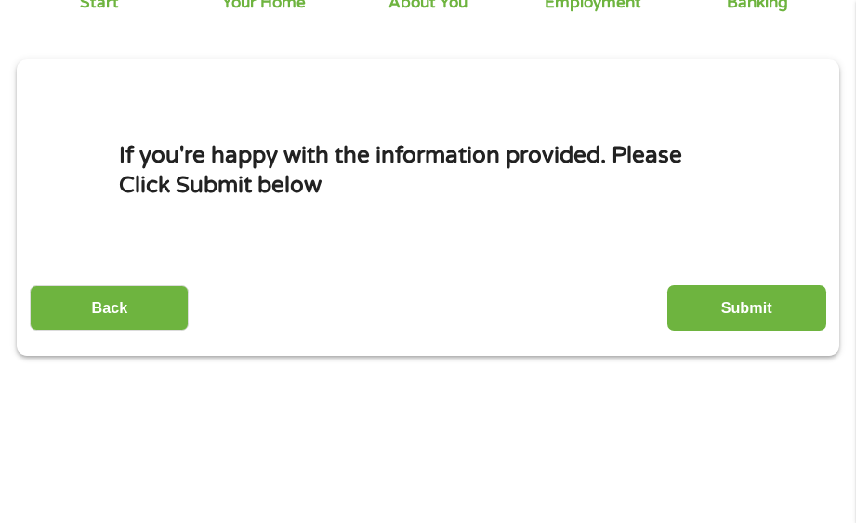
click at [736, 312] on input "Submit" at bounding box center [746, 308] width 159 height 46
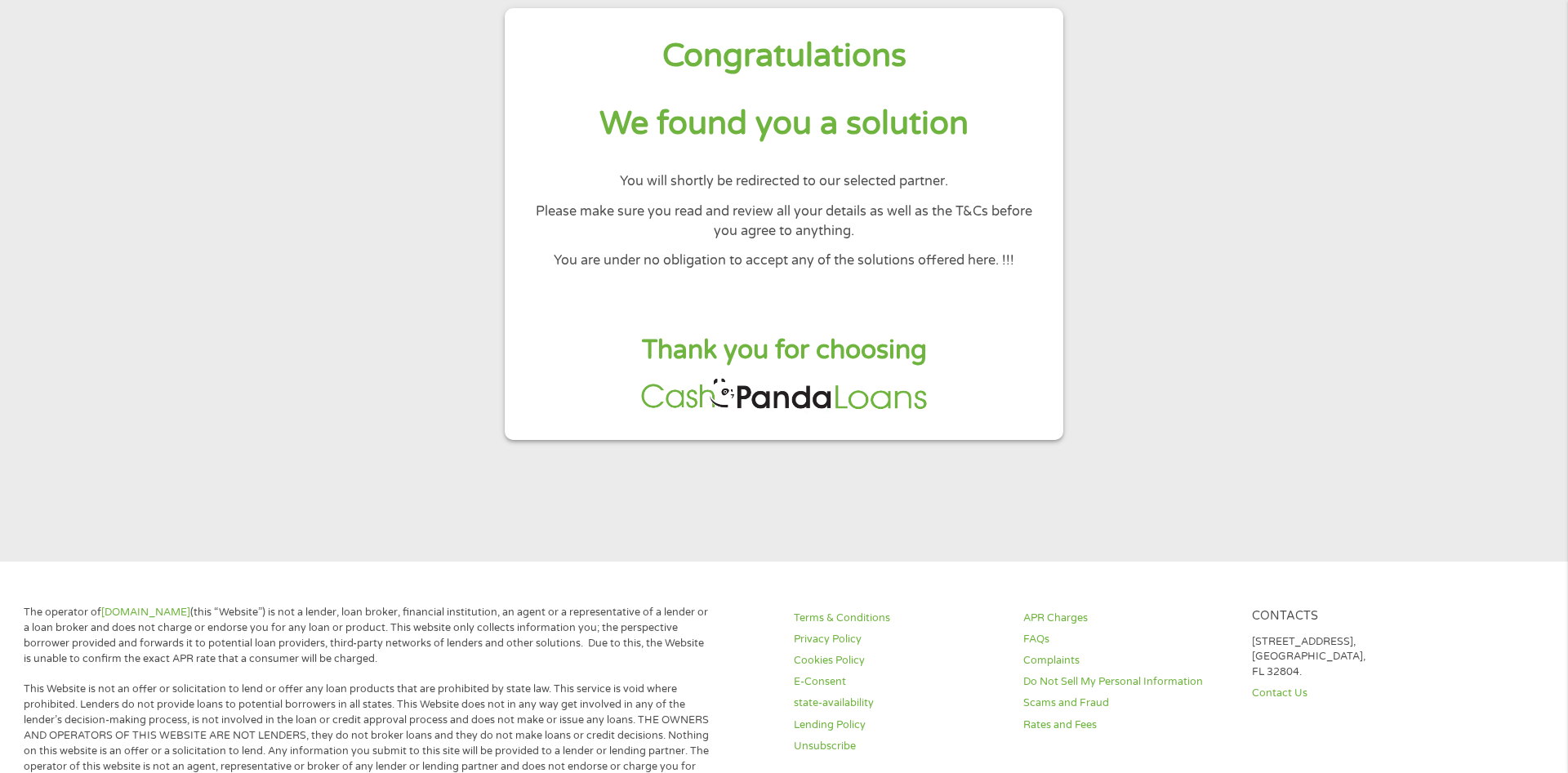
scroll to position [0, 0]
